Goal: Task Accomplishment & Management: Manage account settings

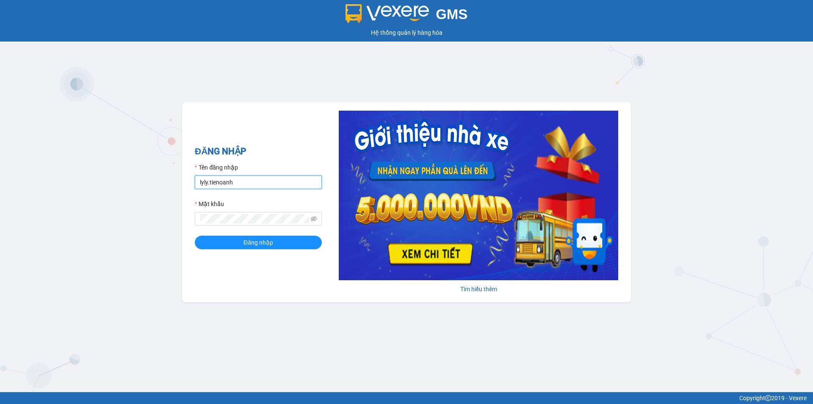
drag, startPoint x: 207, startPoint y: 187, endPoint x: 188, endPoint y: 184, distance: 19.6
click at [188, 184] on div "ĐĂNG NHẬP Tên đăng nhập lyly.tienoanh Mật khẩu Đăng nhập Tìm hiểu thêm" at bounding box center [406, 202] width 449 height 200
type input "kieudiem.tienoanh"
click at [208, 233] on form "Tên đăng nhập kieudiem.tienoanh Mật khẩu Đăng nhập" at bounding box center [258, 206] width 127 height 86
click at [210, 242] on button "Đăng nhập" at bounding box center [258, 242] width 127 height 14
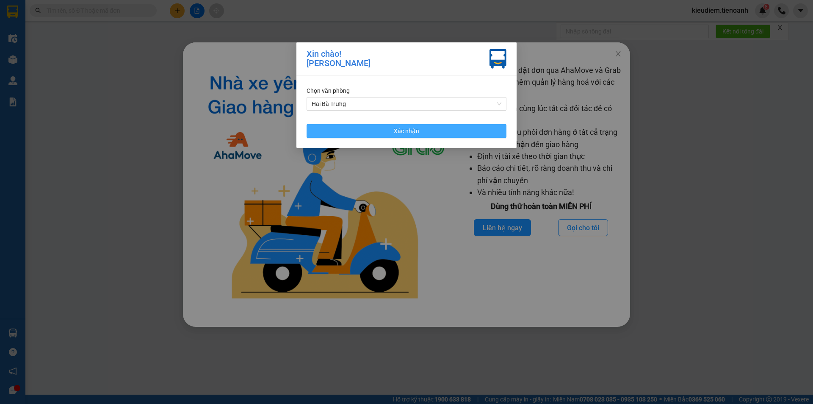
click at [431, 130] on button "Xác nhận" at bounding box center [407, 131] width 200 height 14
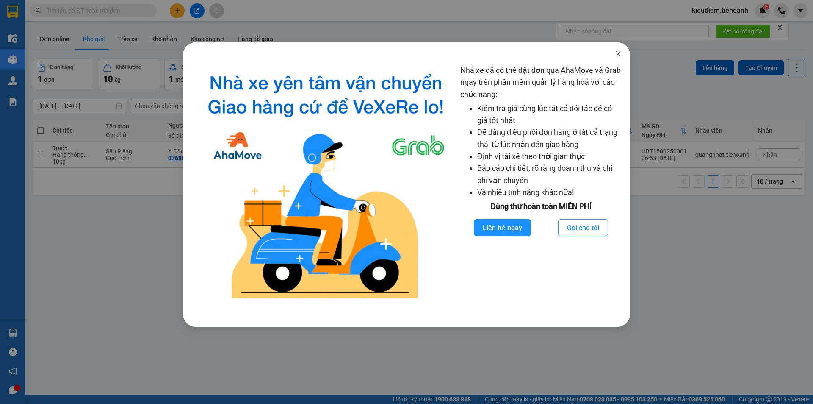
click at [621, 55] on icon "close" at bounding box center [618, 53] width 7 height 7
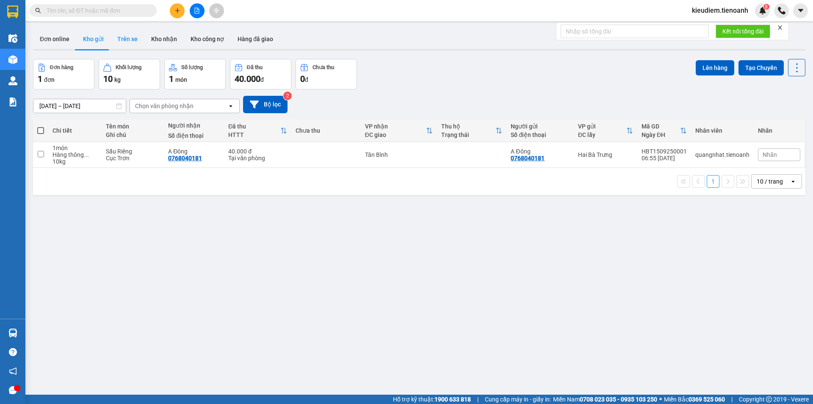
click at [118, 37] on button "Trên xe" at bounding box center [128, 39] width 34 height 20
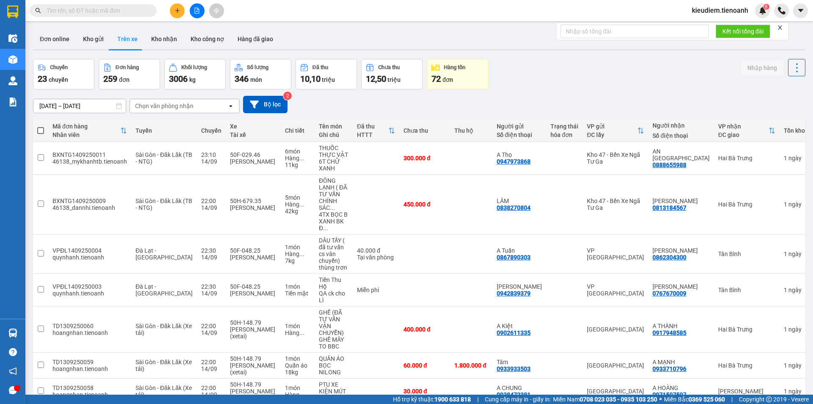
click at [174, 107] on div "Chọn văn phòng nhận" at bounding box center [164, 106] width 58 height 8
click at [277, 110] on button "Bộ lọc" at bounding box center [265, 104] width 44 height 17
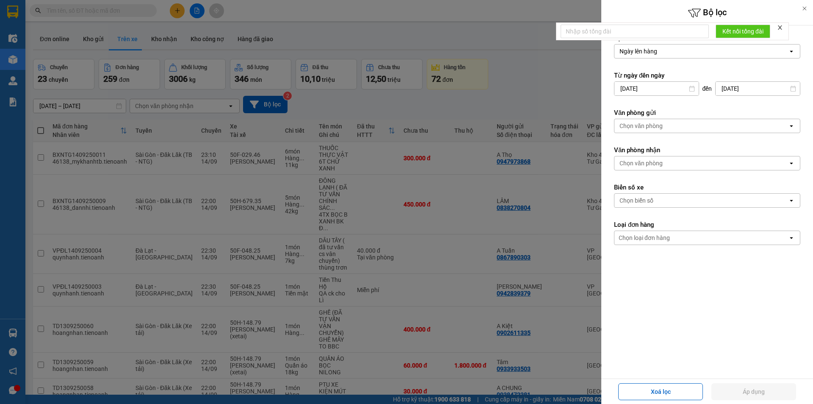
click at [220, 114] on div at bounding box center [406, 202] width 813 height 404
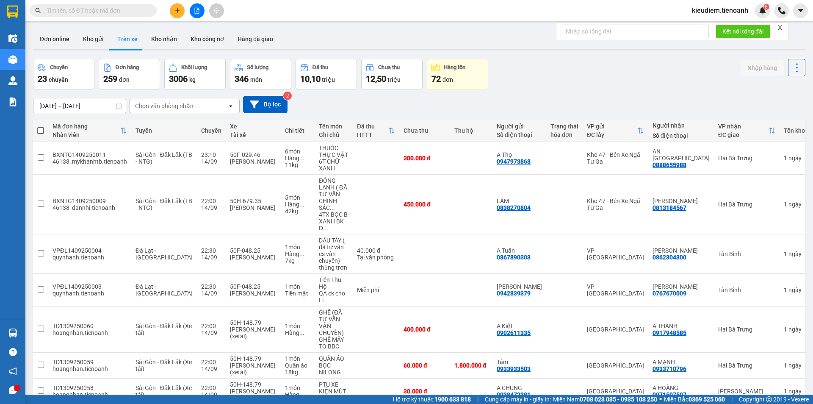
click at [204, 102] on div at bounding box center [406, 202] width 813 height 404
click at [203, 103] on div "Chọn văn phòng nhận" at bounding box center [178, 106] width 97 height 14
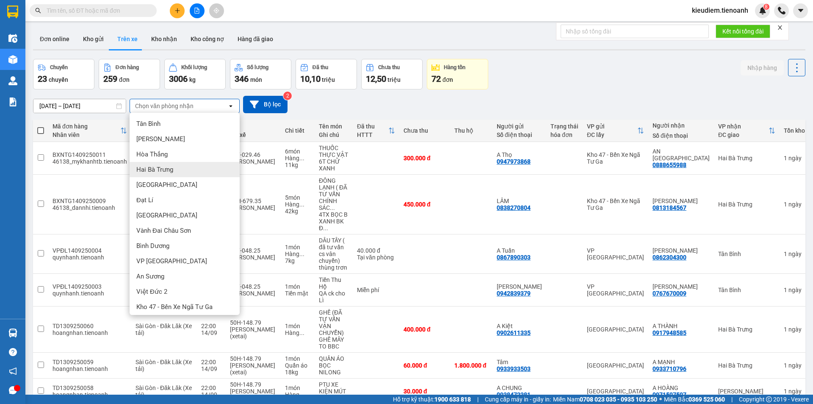
click at [183, 165] on div "Hai Bà Trưng" at bounding box center [185, 169] width 110 height 15
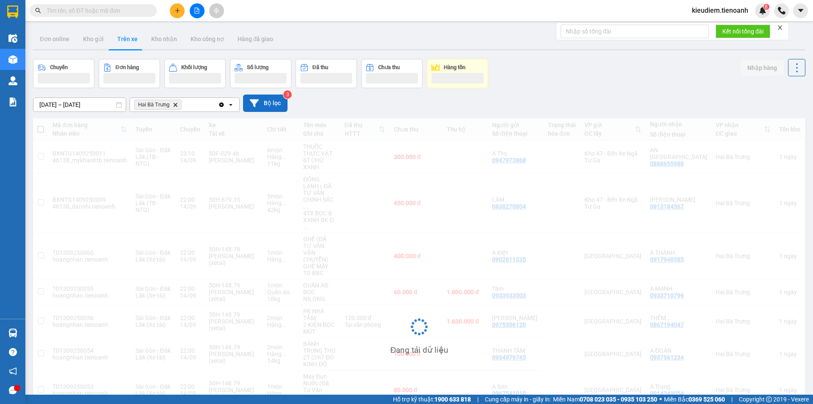
click at [270, 104] on button "Bộ lọc" at bounding box center [265, 102] width 44 height 17
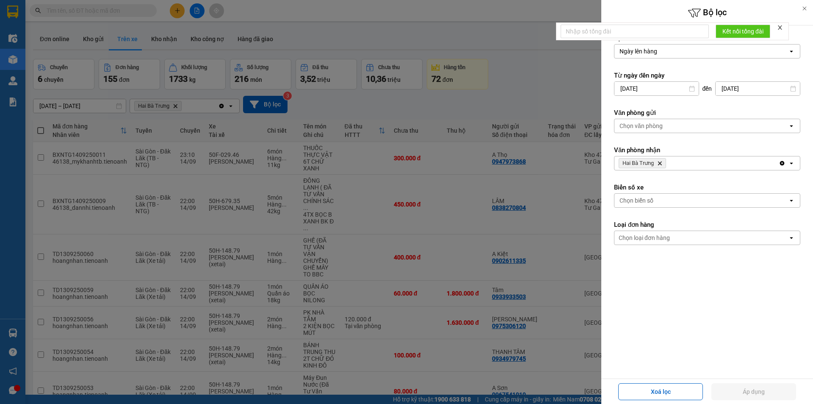
click at [707, 235] on div "Chọn loại đơn hàng" at bounding box center [702, 238] width 174 height 14
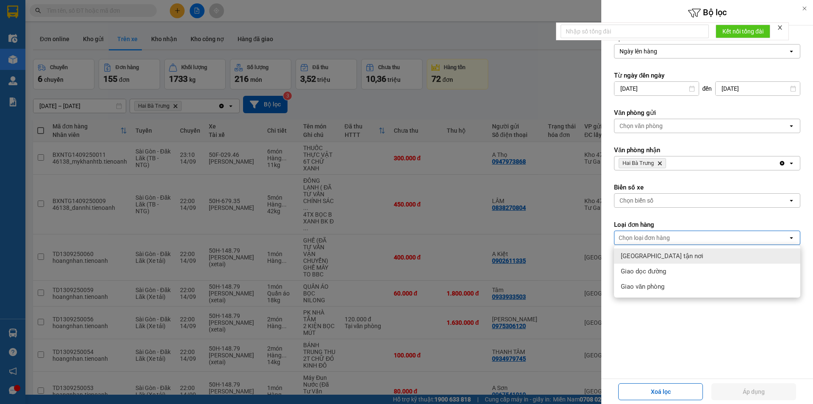
click at [648, 257] on span "[GEOGRAPHIC_DATA] tận nơi" at bounding box center [662, 256] width 83 height 8
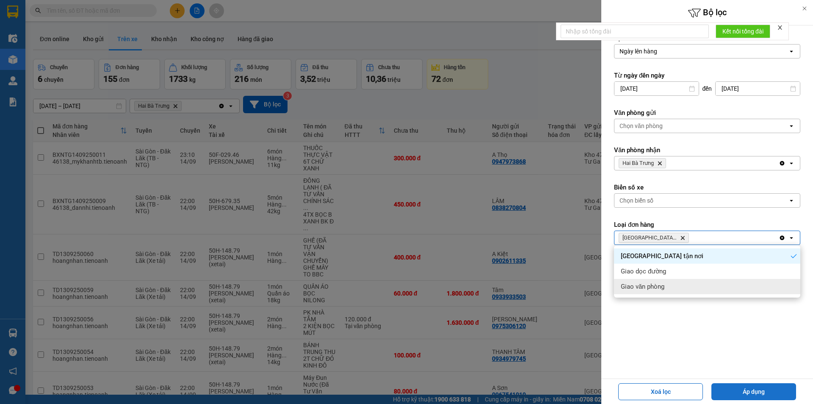
click at [740, 393] on button "Áp dụng" at bounding box center [753, 391] width 85 height 17
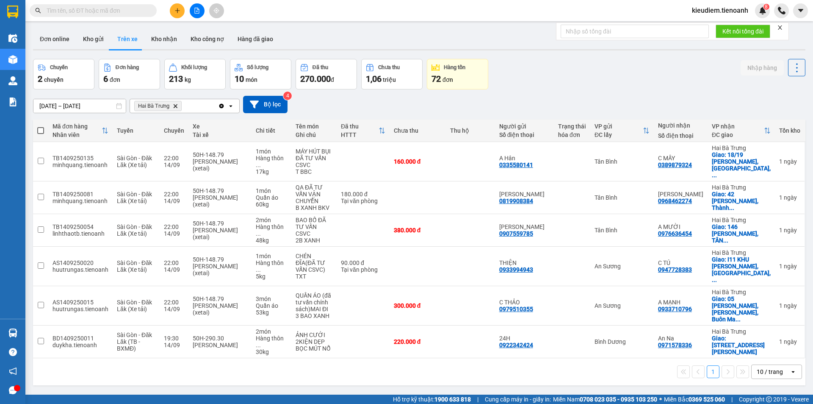
click at [43, 133] on span at bounding box center [40, 130] width 7 height 7
click at [41, 126] on input "checkbox" at bounding box center [41, 126] width 0 height 0
checkbox input "true"
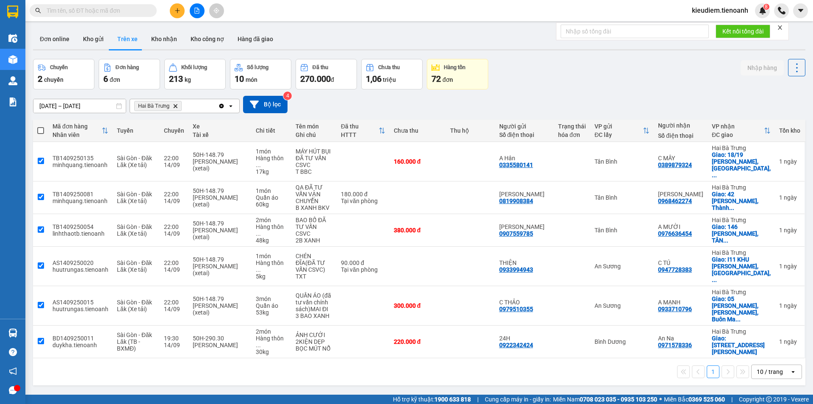
checkbox input "true"
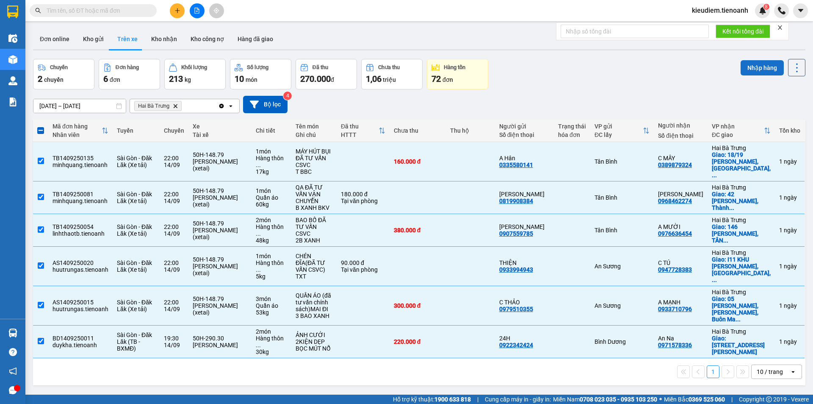
click at [761, 69] on button "Nhập hàng" at bounding box center [762, 67] width 43 height 15
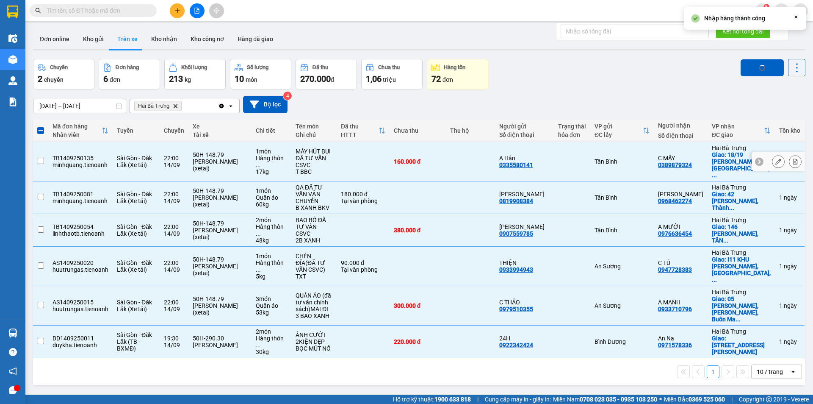
checkbox input "false"
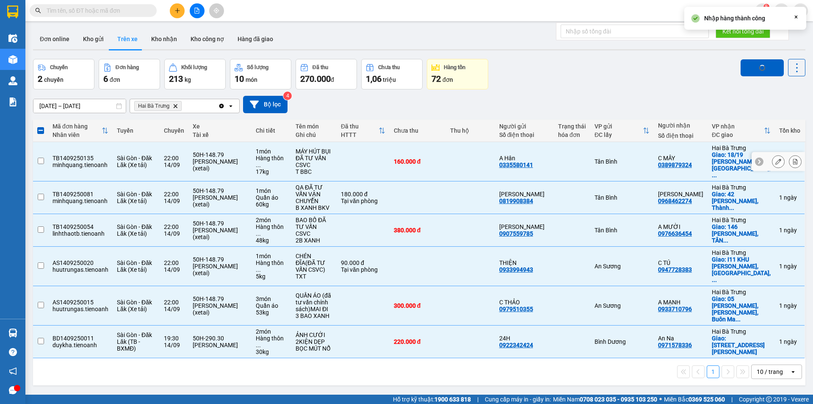
checkbox input "false"
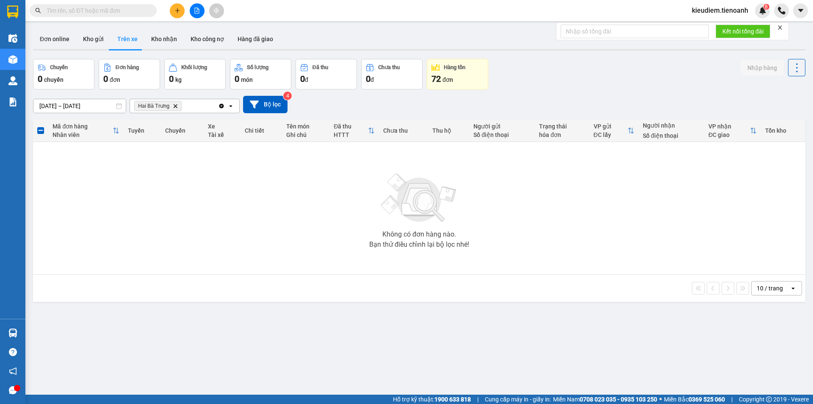
click at [174, 105] on icon "Delete" at bounding box center [175, 105] width 5 height 5
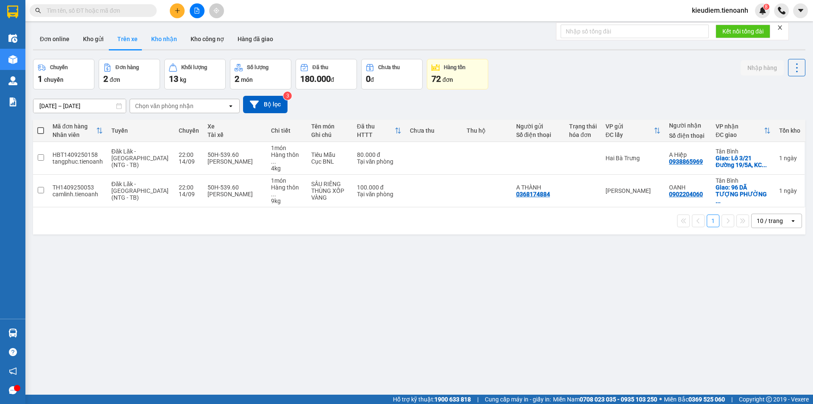
click at [153, 44] on button "Kho nhận" at bounding box center [163, 39] width 39 height 20
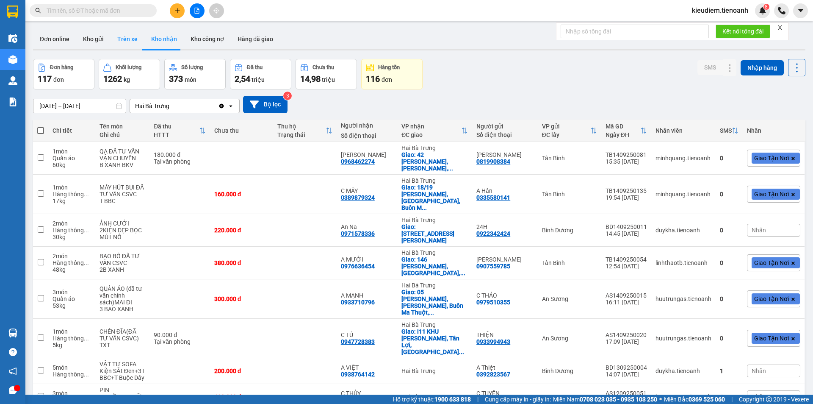
click at [124, 42] on button "Trên xe" at bounding box center [128, 39] width 34 height 20
type input "[DATE] – [DATE]"
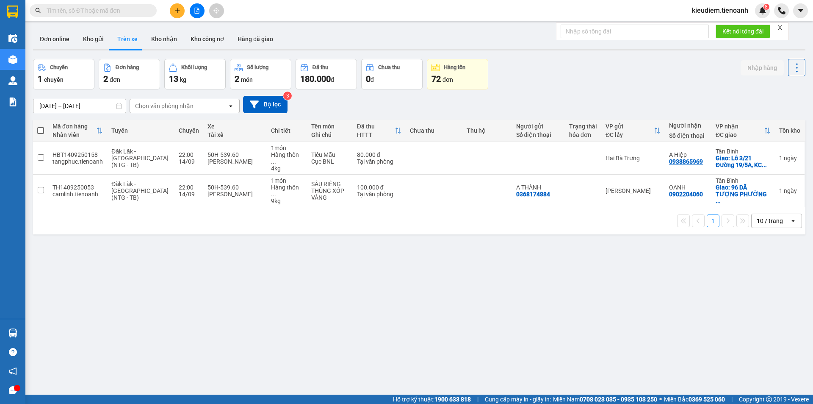
click at [39, 132] on span at bounding box center [40, 130] width 7 height 7
click at [41, 126] on input "checkbox" at bounding box center [41, 126] width 0 height 0
checkbox input "true"
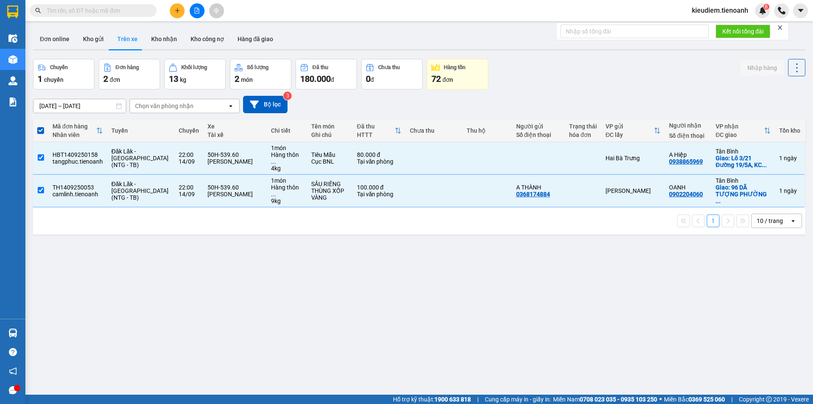
click at [39, 132] on span at bounding box center [40, 130] width 7 height 7
click at [41, 126] on input "checkbox" at bounding box center [41, 126] width 0 height 0
checkbox input "false"
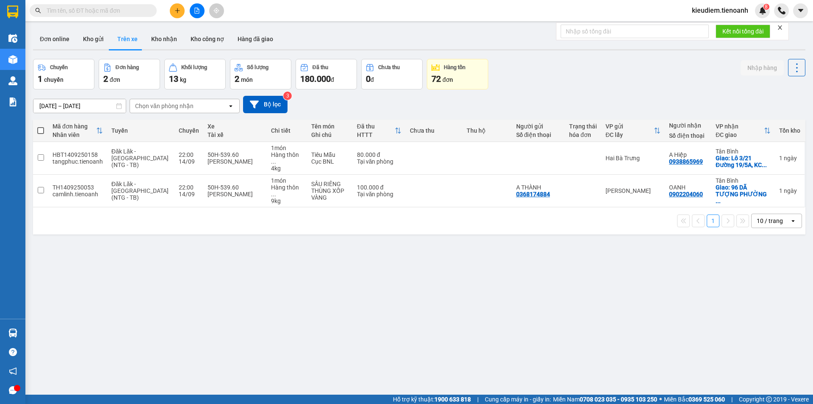
click at [130, 39] on button "Trên xe" at bounding box center [128, 39] width 34 height 20
click at [156, 99] on div "Chọn văn phòng nhận open" at bounding box center [185, 106] width 110 height 14
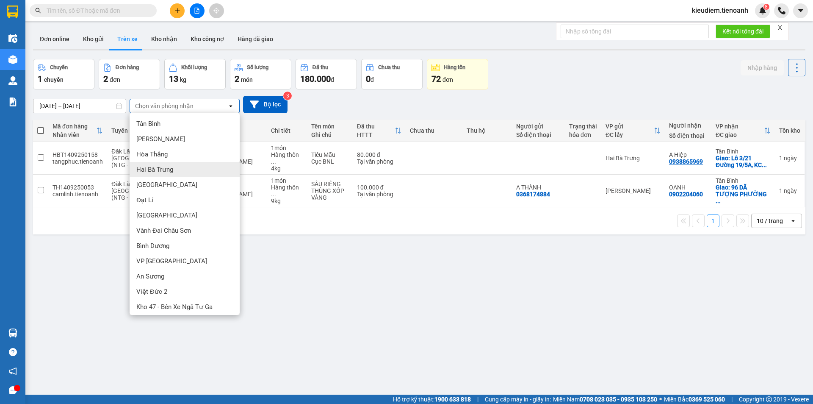
click at [155, 167] on span "Hai Bà Trưng" at bounding box center [154, 169] width 37 height 8
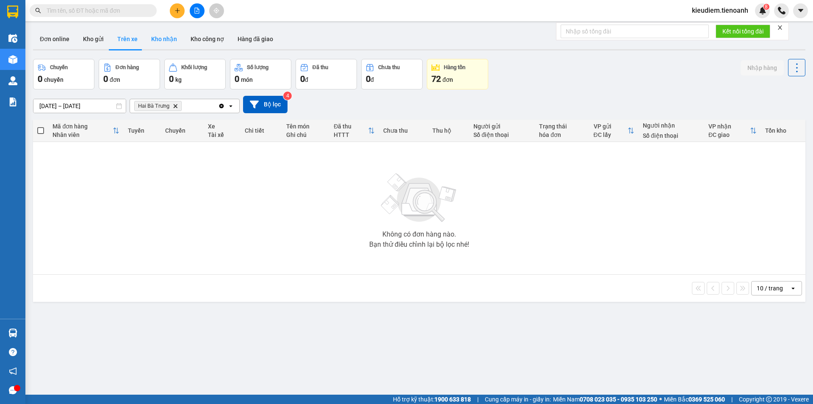
click at [149, 39] on button "Kho nhận" at bounding box center [163, 39] width 39 height 20
type input "[DATE] – [DATE]"
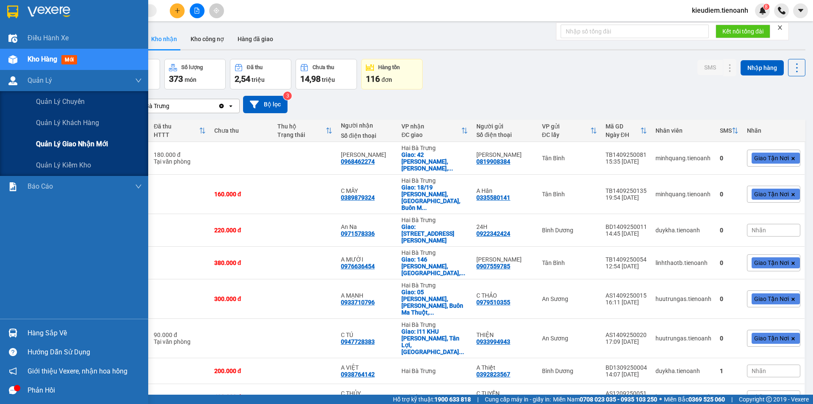
click at [49, 142] on span "Quản lý giao nhận mới" at bounding box center [72, 143] width 72 height 11
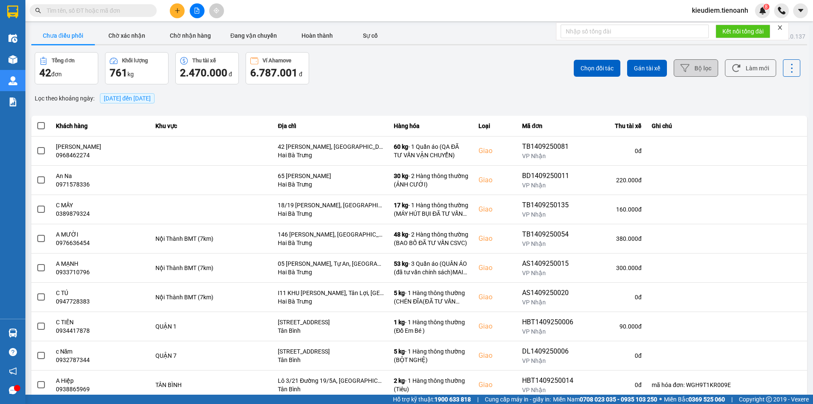
click at [681, 62] on button "Bộ lọc" at bounding box center [696, 67] width 44 height 17
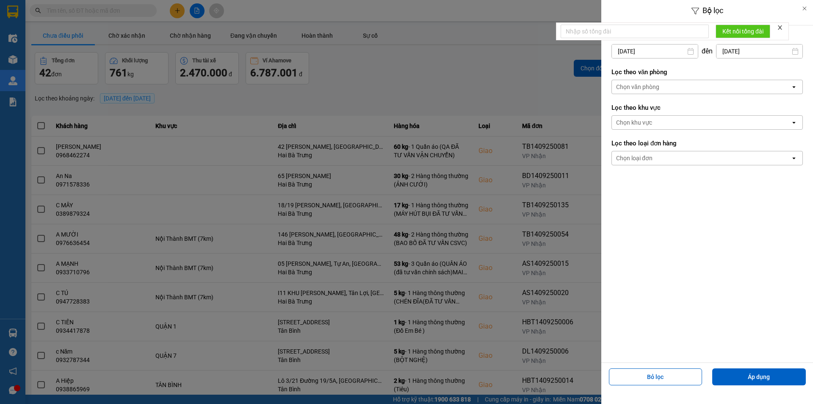
click at [673, 50] on input "[DATE]" at bounding box center [655, 51] width 86 height 14
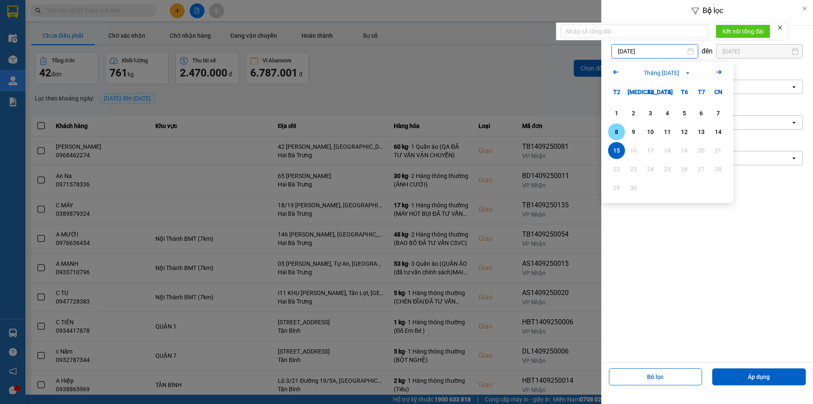
click at [612, 135] on div "8" at bounding box center [617, 132] width 12 height 10
type input "[DATE]"
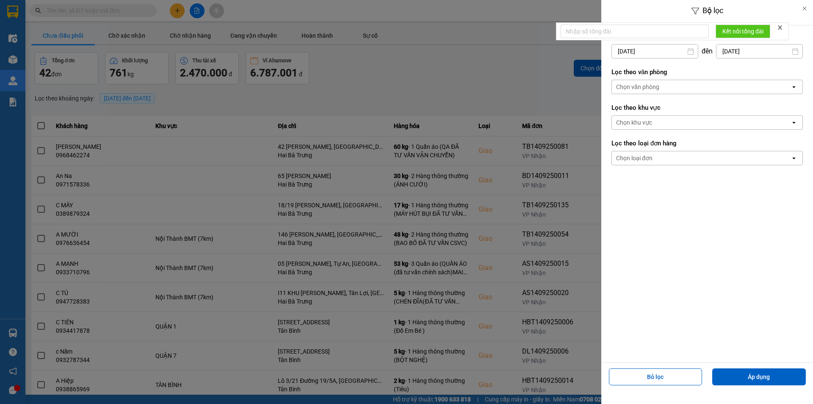
click at [681, 85] on div "Chọn văn phòng" at bounding box center [701, 87] width 179 height 14
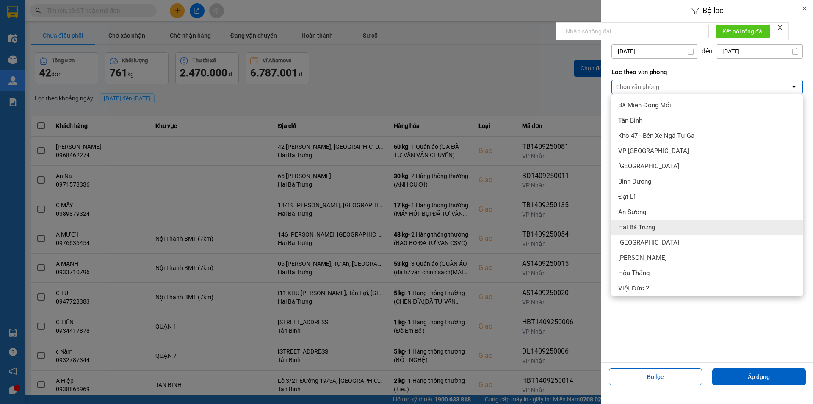
click at [651, 226] on span "Hai Bà Trưng" at bounding box center [636, 227] width 37 height 8
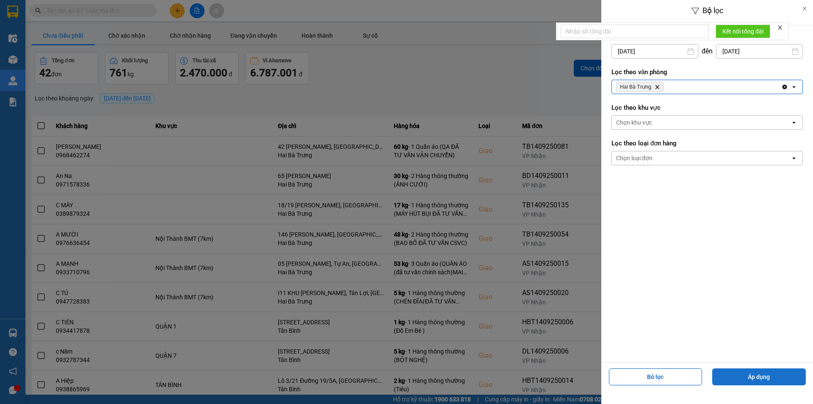
click at [741, 371] on button "Áp dụng" at bounding box center [759, 376] width 94 height 17
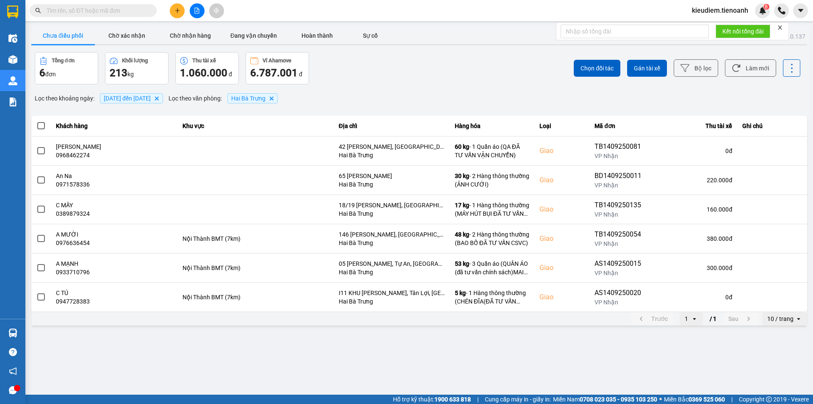
click at [42, 126] on span at bounding box center [41, 126] width 8 height 8
click at [36, 121] on input "checkbox" at bounding box center [36, 121] width 0 height 0
click at [659, 70] on span "Gán tài xế" at bounding box center [647, 68] width 26 height 8
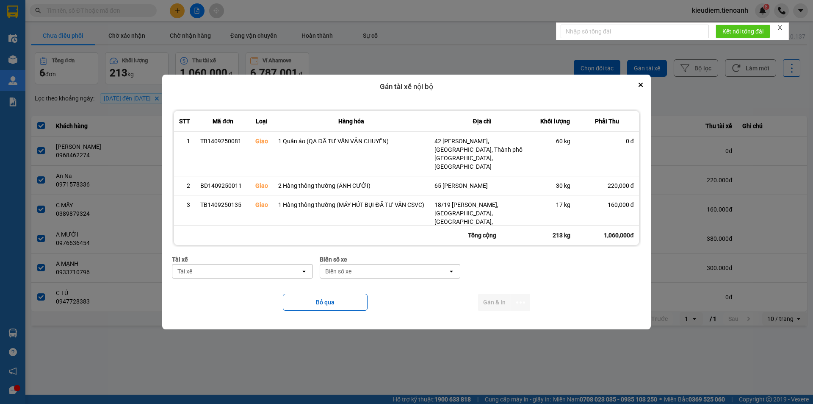
click at [264, 277] on div "Tài xế" at bounding box center [236, 271] width 128 height 14
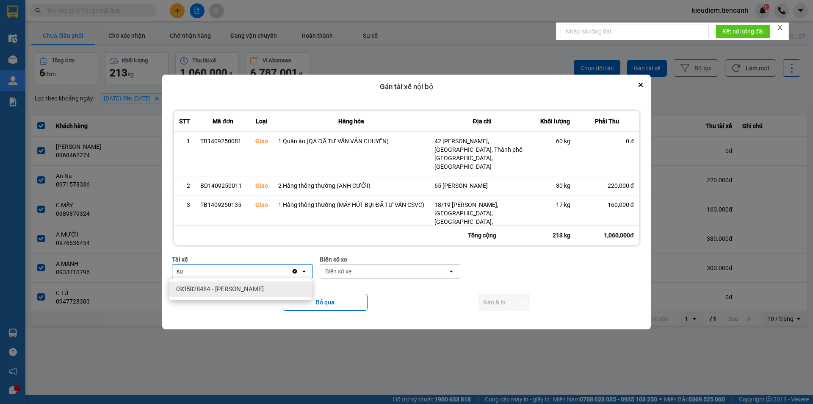
type input "su"
click at [263, 287] on div "0935828484 - [PERSON_NAME]" at bounding box center [240, 288] width 142 height 15
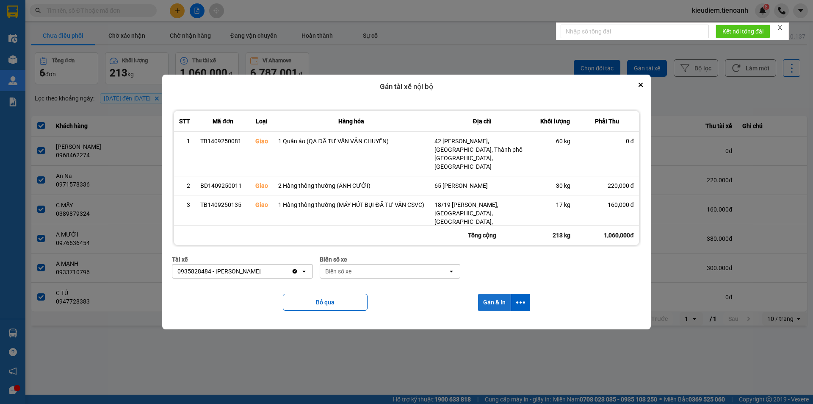
click at [492, 302] on button "Gán & In" at bounding box center [494, 301] width 33 height 17
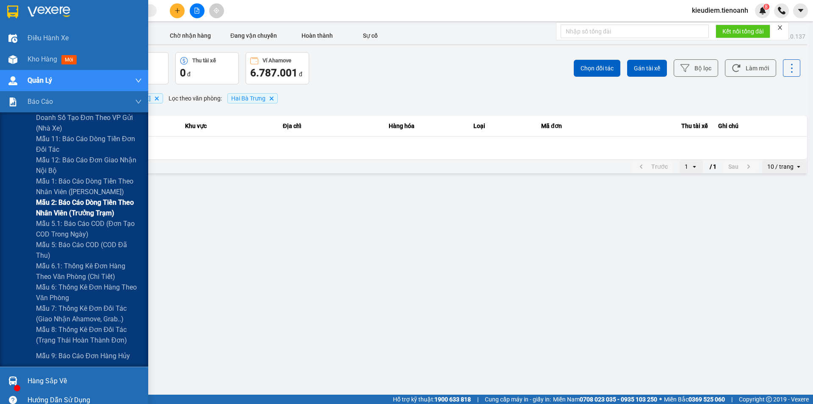
drag, startPoint x: 61, startPoint y: 208, endPoint x: 78, endPoint y: 209, distance: 16.5
click at [61, 213] on span "Mẫu 2: Báo cáo dòng tiền theo nhân viên (Trưởng Trạm)" at bounding box center [89, 207] width 106 height 21
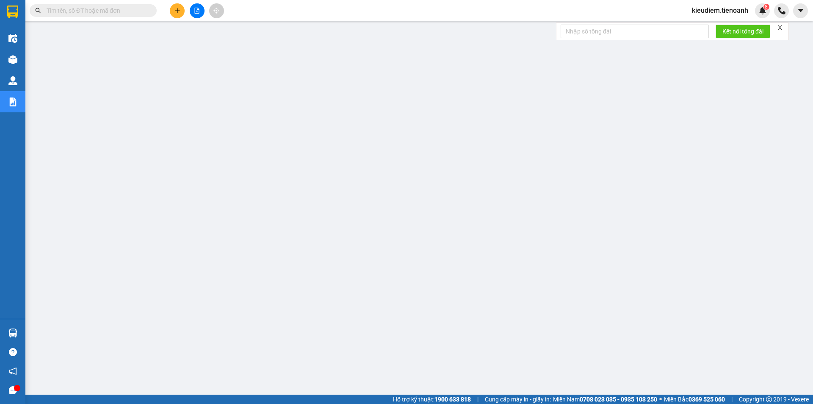
click at [62, 7] on input "text" at bounding box center [97, 10] width 100 height 9
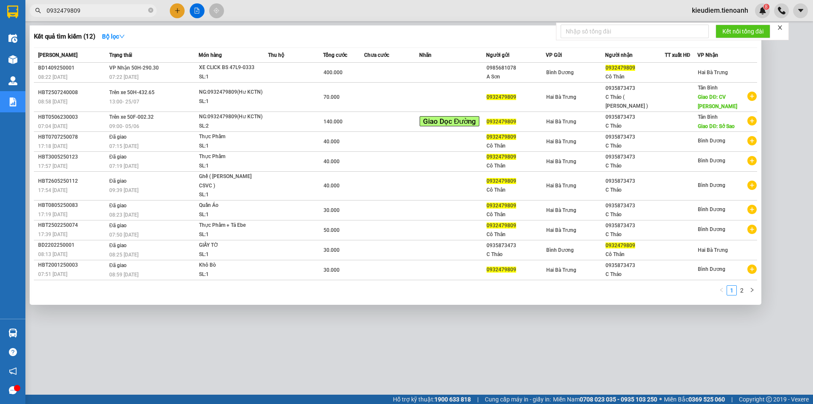
type input "0932479809"
click at [406, 353] on div at bounding box center [406, 202] width 813 height 404
